Goal: Information Seeking & Learning: Find specific fact

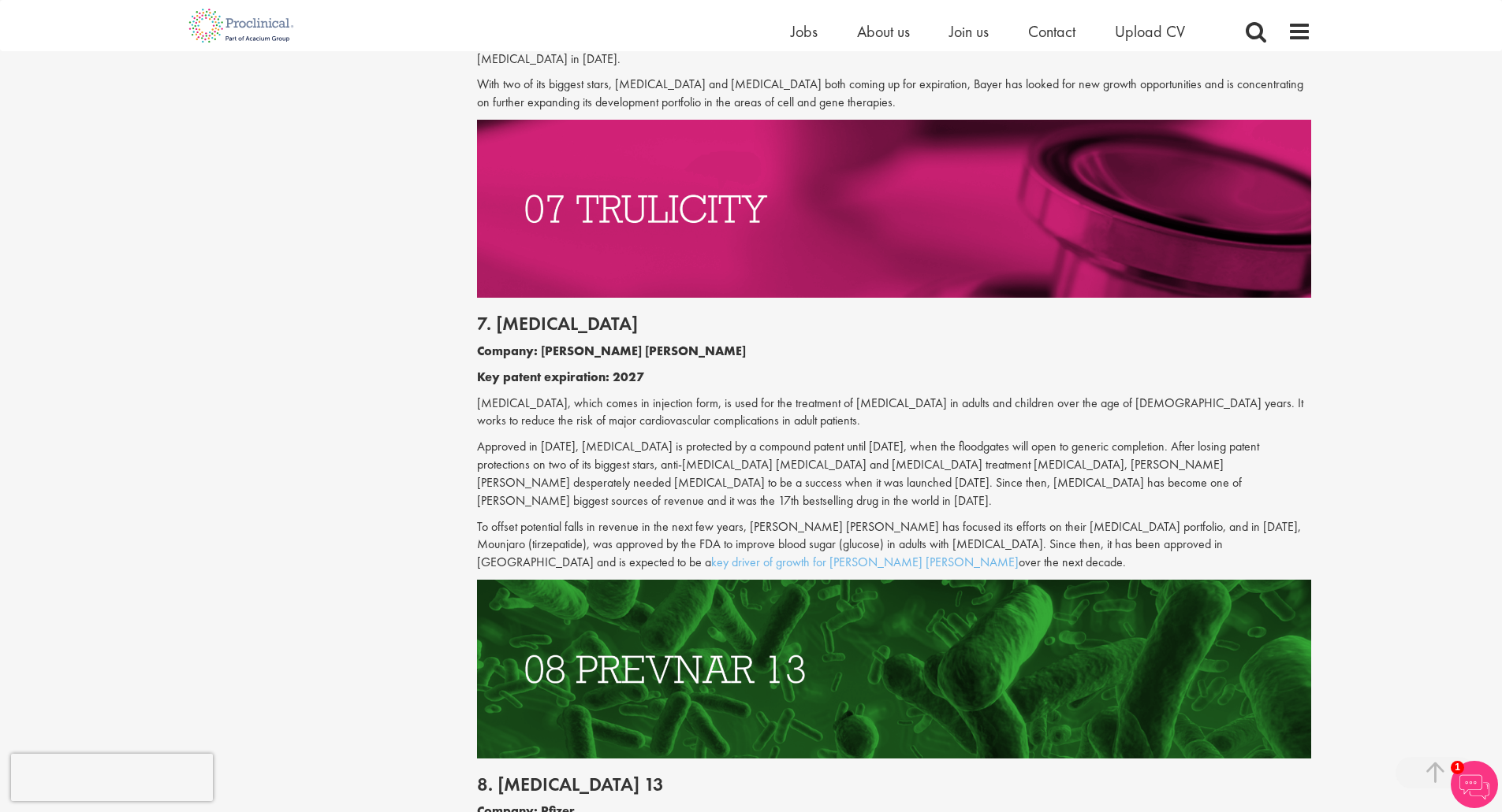
scroll to position [3531, 0]
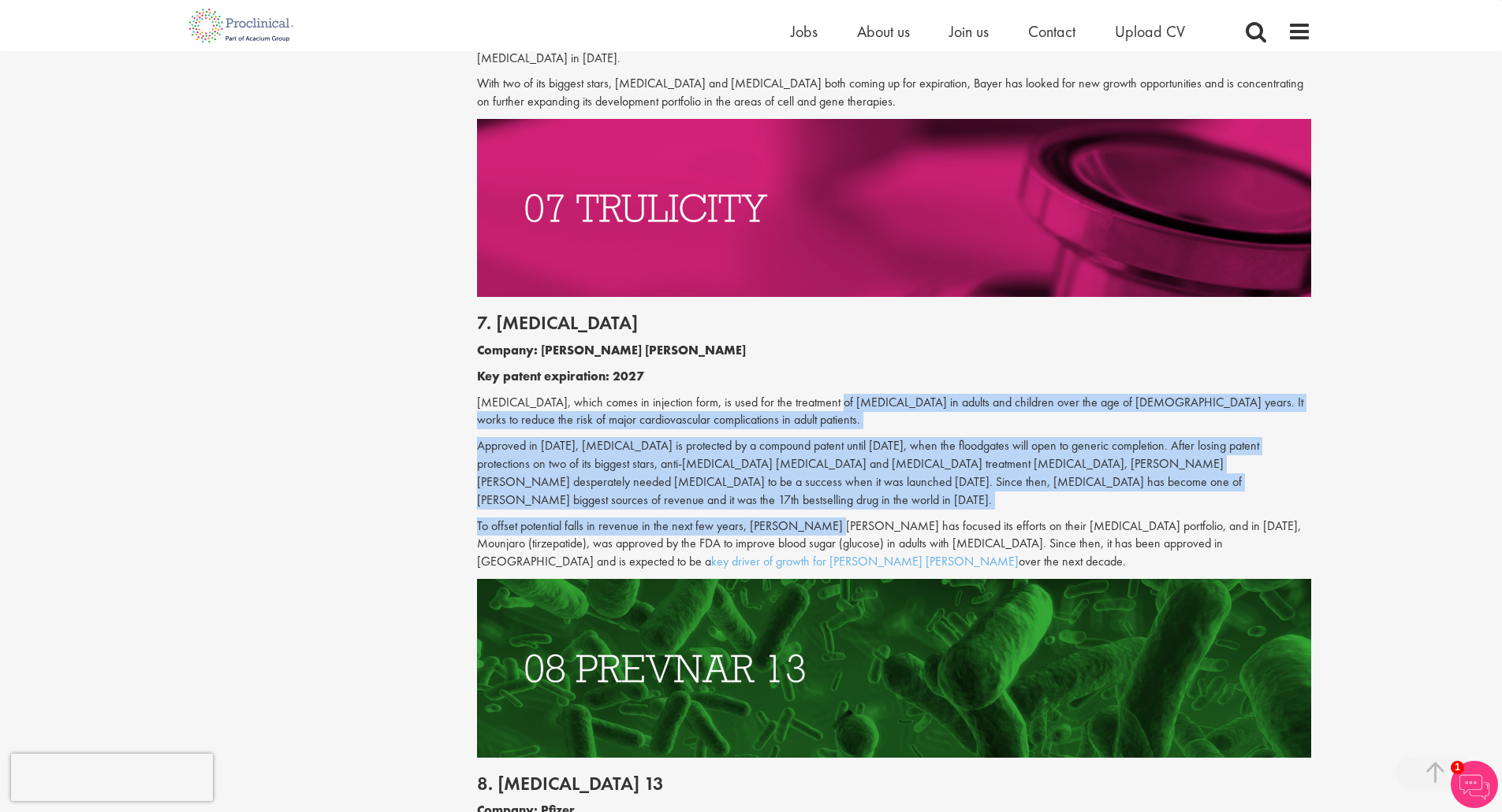
drag, startPoint x: 803, startPoint y: 433, endPoint x: 806, endPoint y: 319, distance: 114.0
click at [806, 319] on div "7. [MEDICAL_DATA] Company: [PERSON_NAME] [PERSON_NAME] Key patent expiration: 2…" at bounding box center [894, 438] width 858 height 282
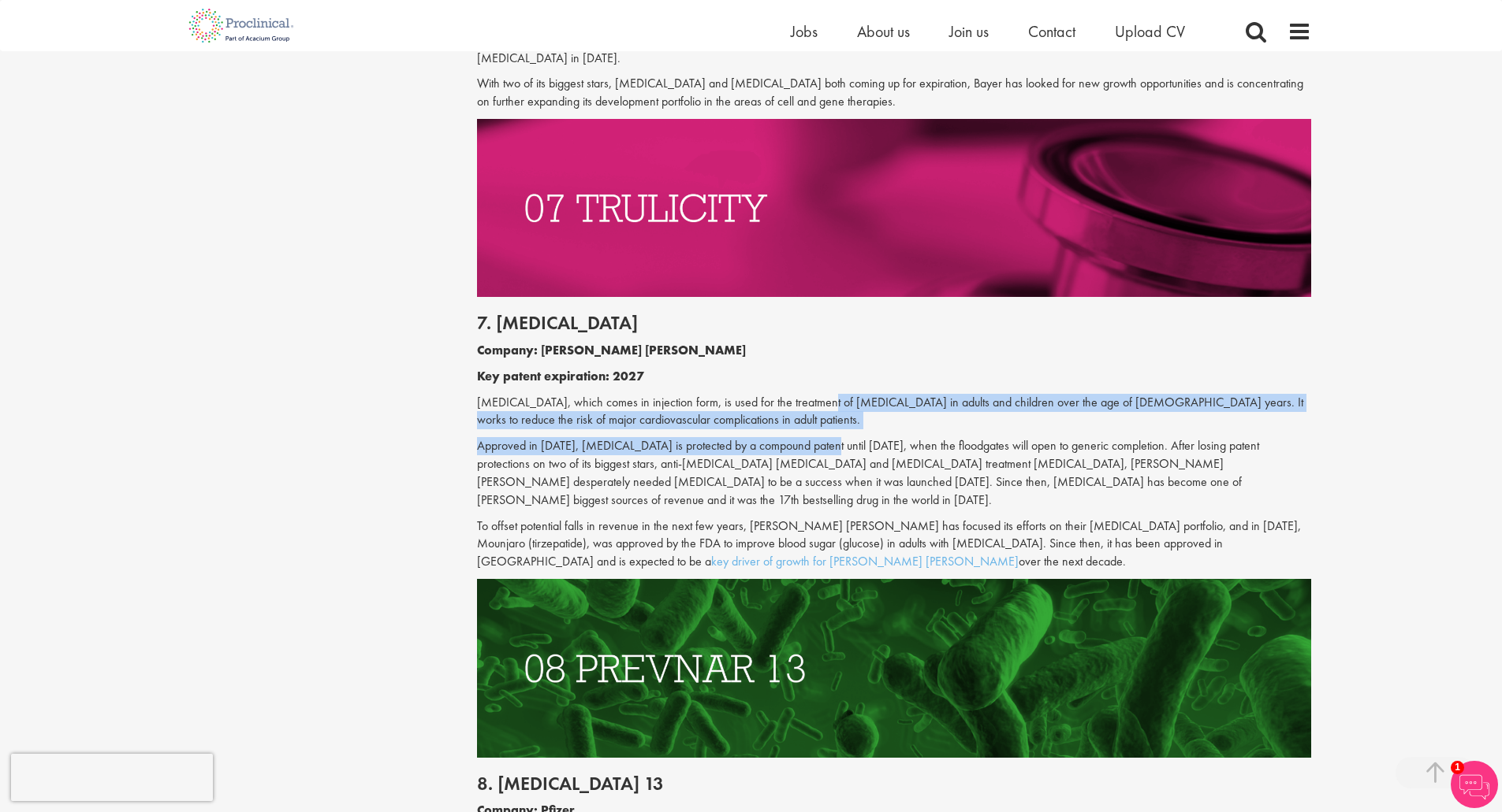
drag, startPoint x: 806, startPoint y: 319, endPoint x: 795, endPoint y: 360, distance: 42.4
click at [795, 360] on div "7. [MEDICAL_DATA] Company: [PERSON_NAME] [PERSON_NAME] Key patent expiration: 2…" at bounding box center [894, 438] width 858 height 282
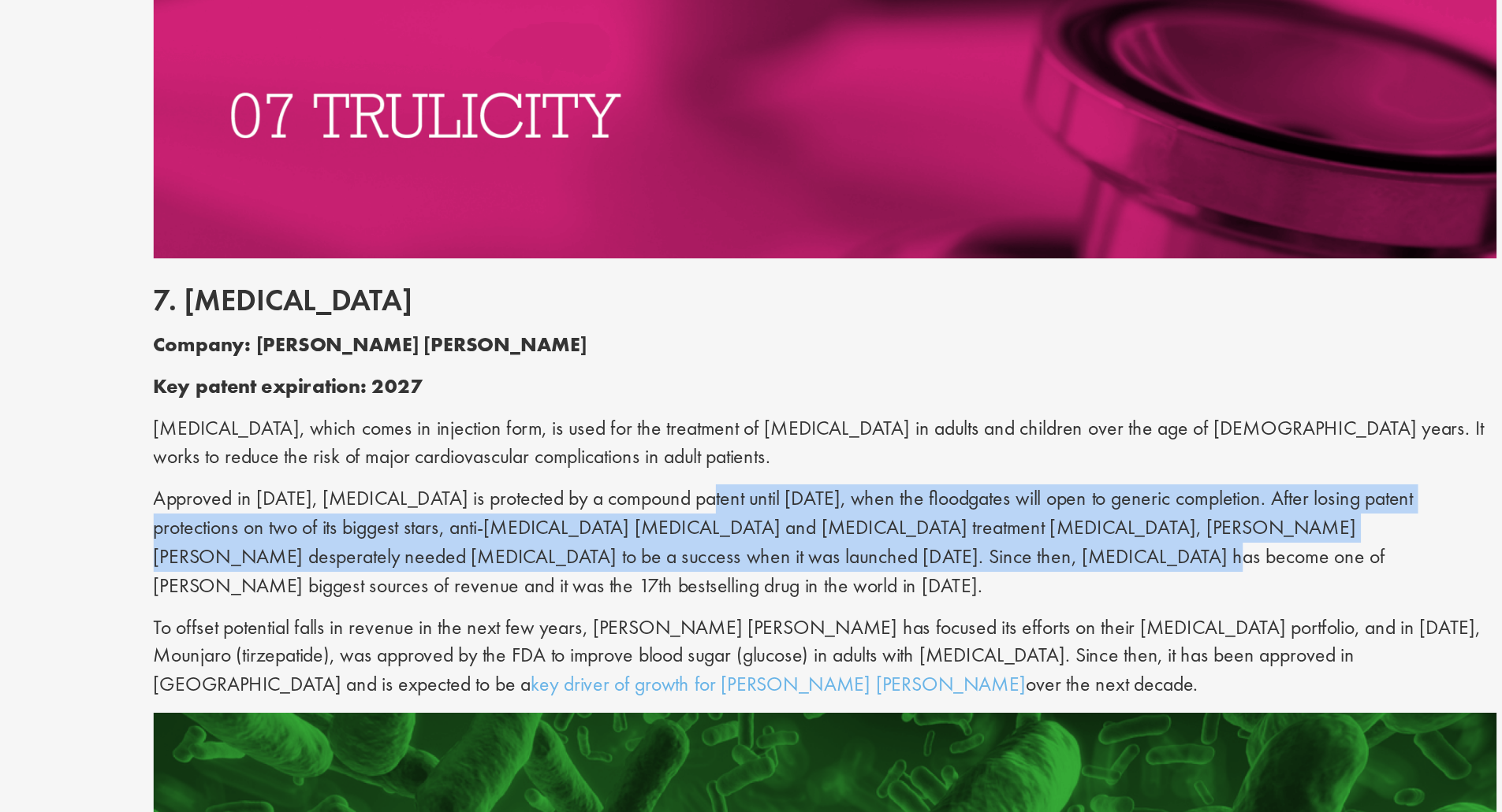
drag, startPoint x: 714, startPoint y: 360, endPoint x: 788, endPoint y: 418, distance: 94.0
click at [788, 418] on div "7. [MEDICAL_DATA] Company: [PERSON_NAME] [PERSON_NAME] Key patent expiration: 2…" at bounding box center [894, 438] width 858 height 282
click at [788, 437] on p "Approved in [DATE], [MEDICAL_DATA] is protected by a compound patent until [DAT…" at bounding box center [894, 473] width 834 height 72
drag, startPoint x: 788, startPoint y: 418, endPoint x: 815, endPoint y: 375, distance: 50.8
click at [815, 437] on p "Approved in [DATE], [MEDICAL_DATA] is protected by a compound patent until [DAT…" at bounding box center [894, 473] width 834 height 72
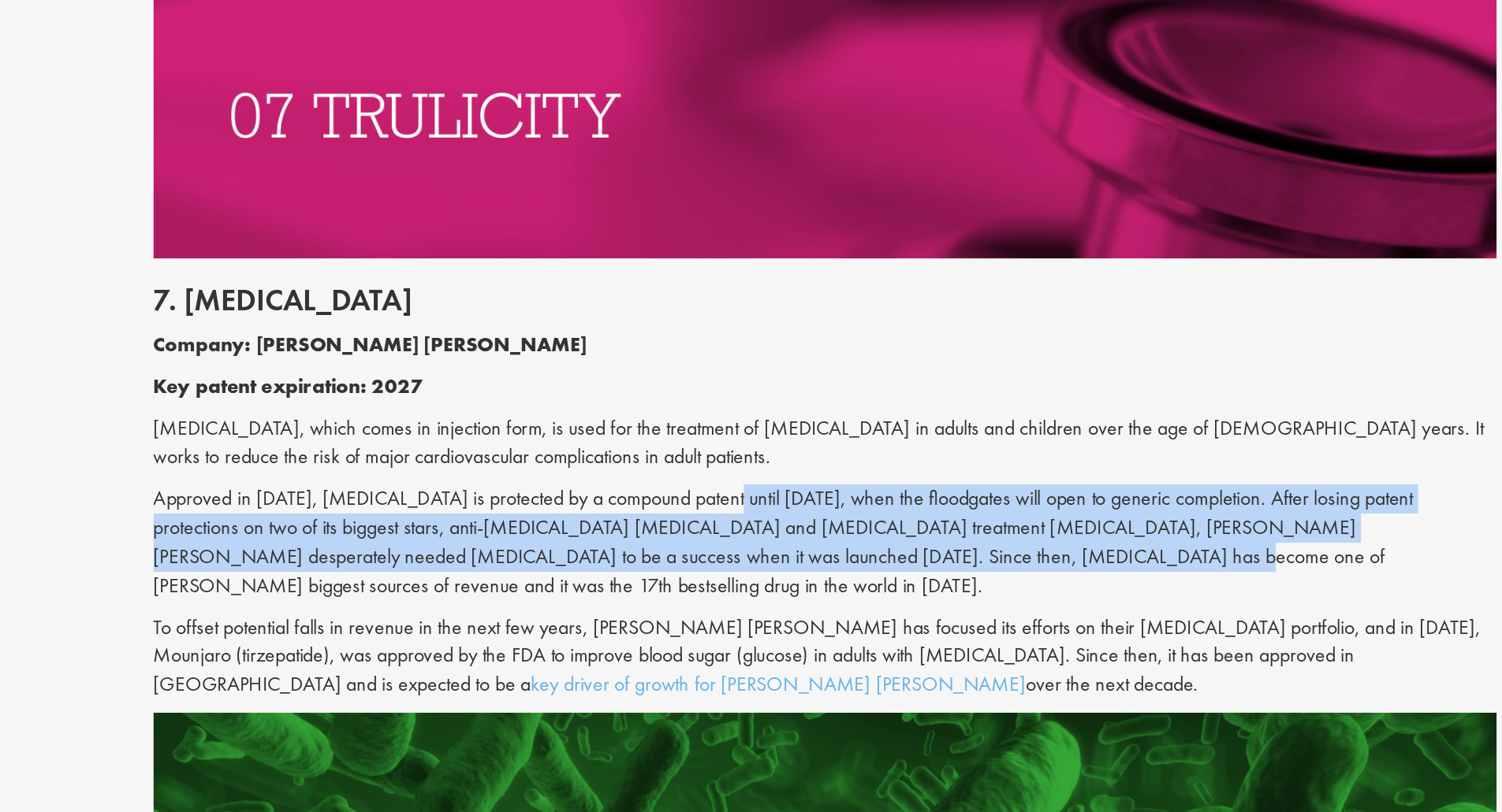
click at [815, 437] on p "Approved in [DATE], [MEDICAL_DATA] is protected by a compound patent until [DAT…" at bounding box center [894, 473] width 834 height 72
drag, startPoint x: 815, startPoint y: 375, endPoint x: 800, endPoint y: 410, distance: 38.1
click at [800, 437] on p "Approved in [DATE], [MEDICAL_DATA] is protected by a compound patent until [DAT…" at bounding box center [894, 473] width 834 height 72
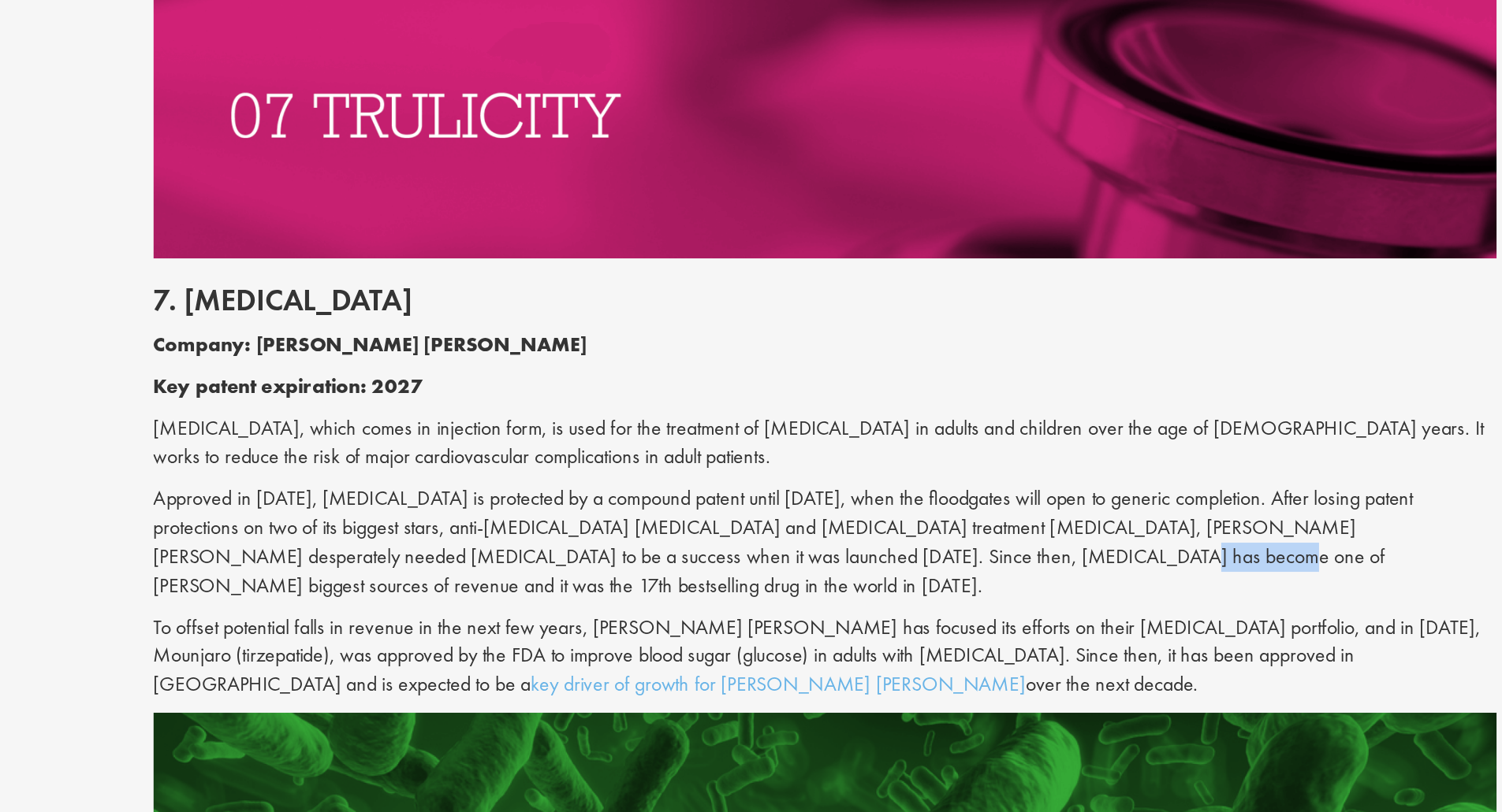
drag, startPoint x: 800, startPoint y: 410, endPoint x: 817, endPoint y: 410, distance: 17.0
click at [817, 437] on p "Approved in [DATE], [MEDICAL_DATA] is protected by a compound patent until [DAT…" at bounding box center [894, 473] width 834 height 72
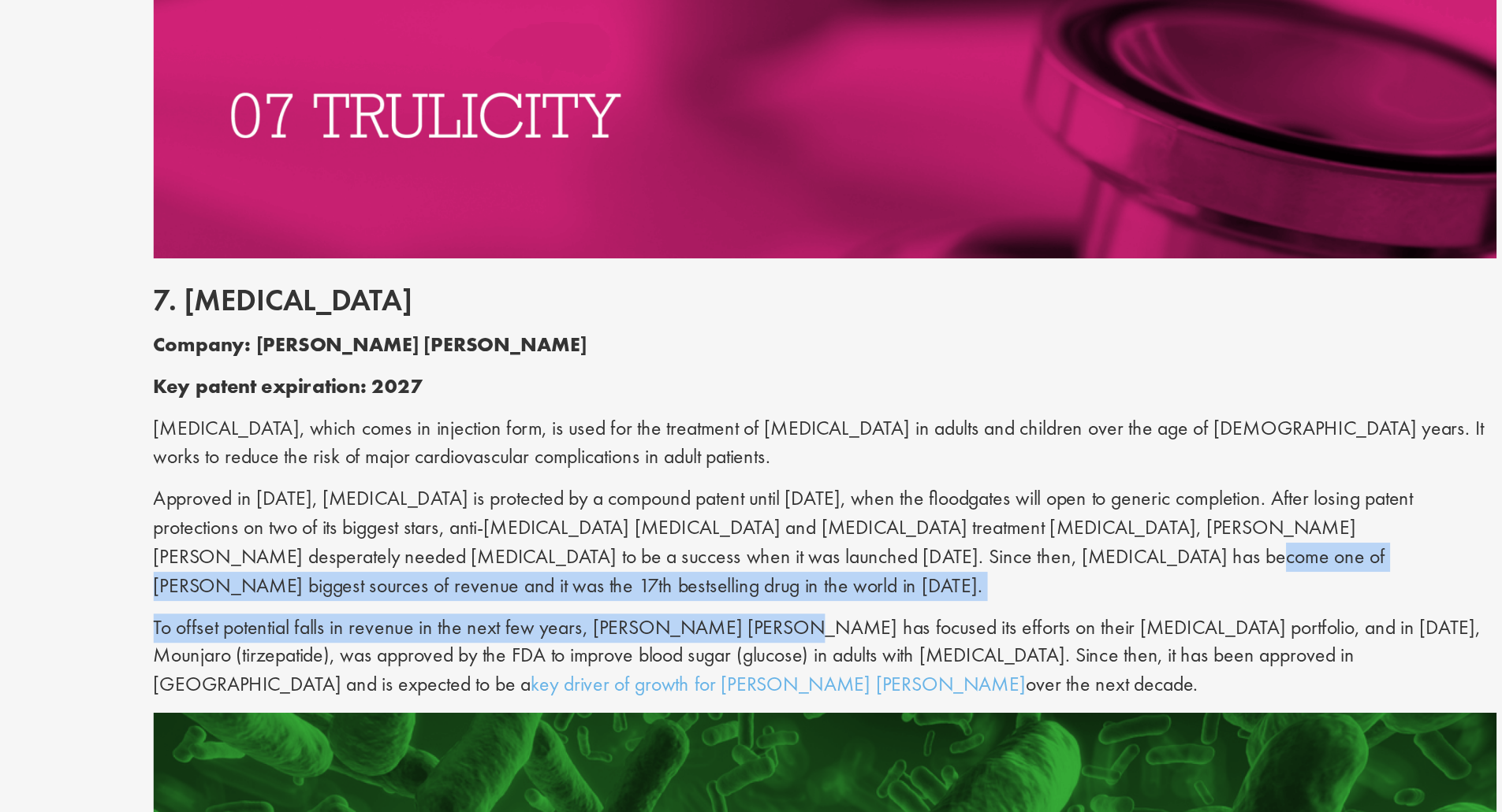
drag, startPoint x: 817, startPoint y: 410, endPoint x: 808, endPoint y: 438, distance: 29.4
click at [808, 438] on div "7. [MEDICAL_DATA] Company: [PERSON_NAME] [PERSON_NAME] Key patent expiration: 2…" at bounding box center [894, 438] width 858 height 282
click at [808, 517] on p "To offset potential falls in revenue in the next few years, [PERSON_NAME] [PERS…" at bounding box center [894, 544] width 834 height 55
drag, startPoint x: 808, startPoint y: 438, endPoint x: 847, endPoint y: 402, distance: 53.1
click at [847, 402] on div "7. [MEDICAL_DATA] Company: [PERSON_NAME] [PERSON_NAME] Key patent expiration: 2…" at bounding box center [894, 438] width 858 height 282
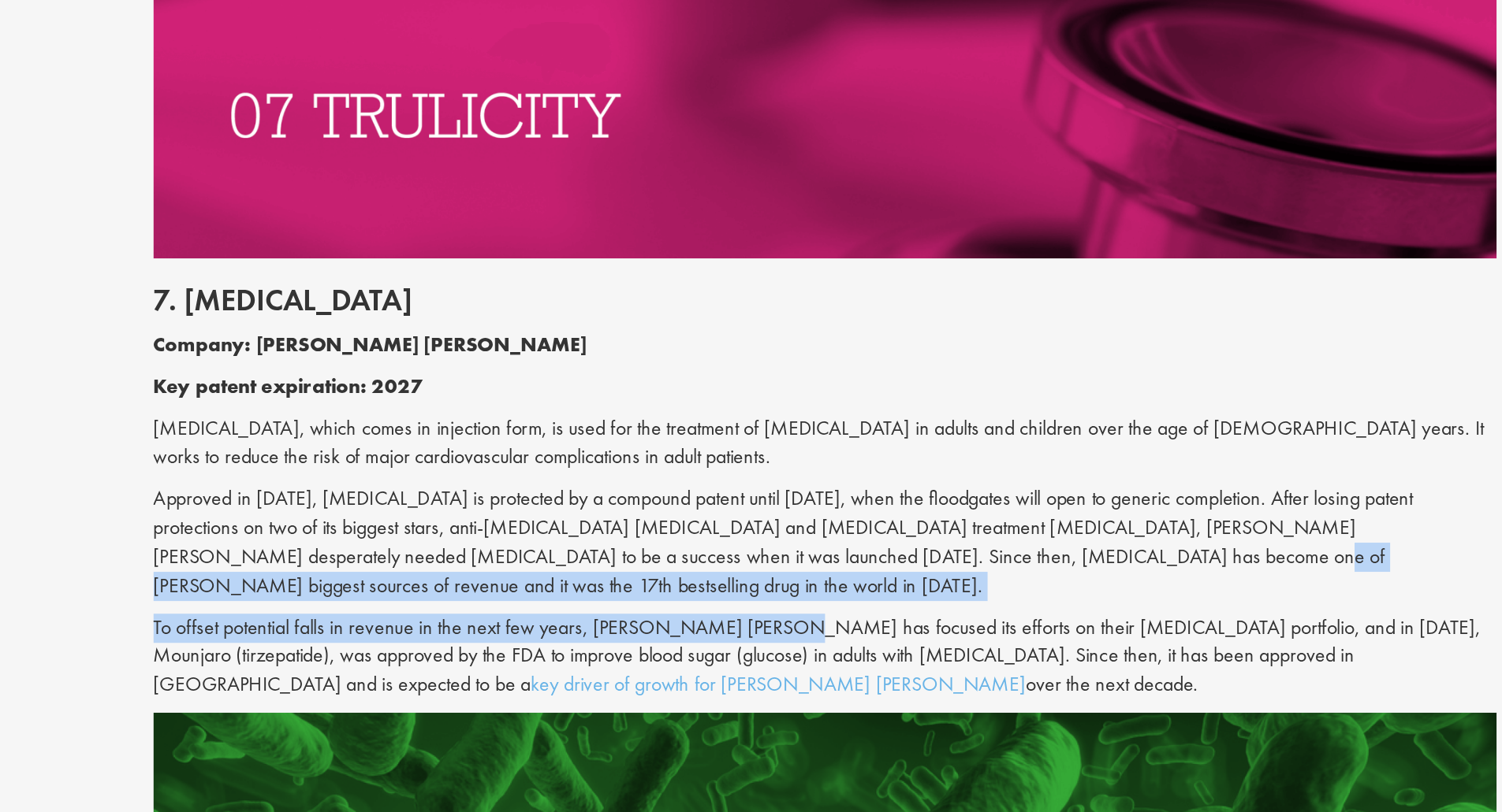
click at [847, 437] on p "Approved in [DATE], [MEDICAL_DATA] is protected by a compound patent until [DAT…" at bounding box center [894, 473] width 834 height 72
drag, startPoint x: 847, startPoint y: 402, endPoint x: 792, endPoint y: 432, distance: 62.6
click at [792, 432] on div "7. [MEDICAL_DATA] Company: [PERSON_NAME] [PERSON_NAME] Key patent expiration: 2…" at bounding box center [894, 438] width 858 height 282
click at [792, 517] on p "To offset potential falls in revenue in the next few years, [PERSON_NAME] [PERS…" at bounding box center [894, 544] width 834 height 55
